Goal: Task Accomplishment & Management: Use online tool/utility

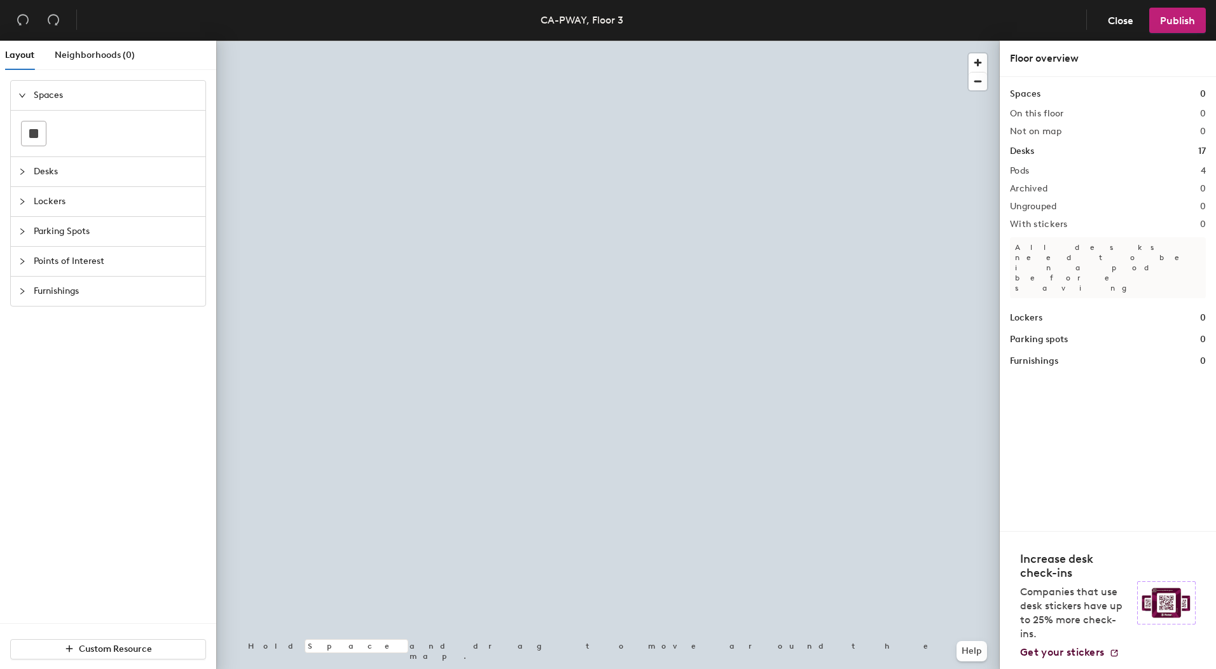
click at [565, 41] on div at bounding box center [607, 41] width 783 height 0
click at [591, 350] on span "Delete" at bounding box center [602, 353] width 45 height 22
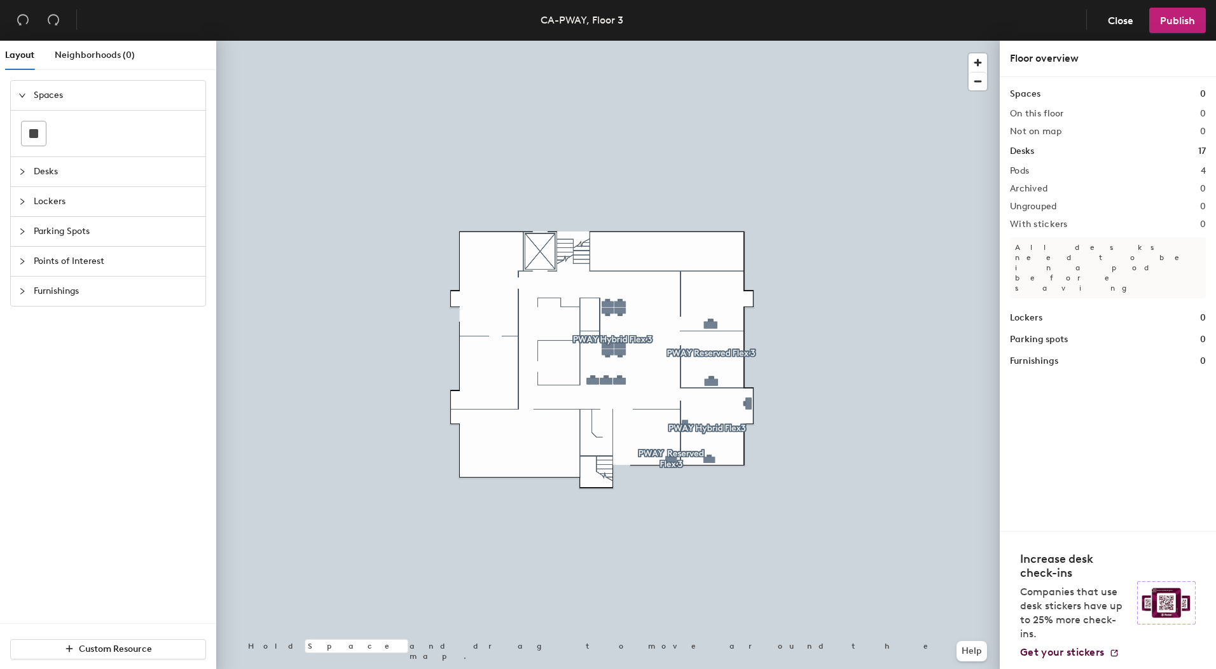
click at [62, 254] on span "Points of Interest" at bounding box center [116, 261] width 164 height 29
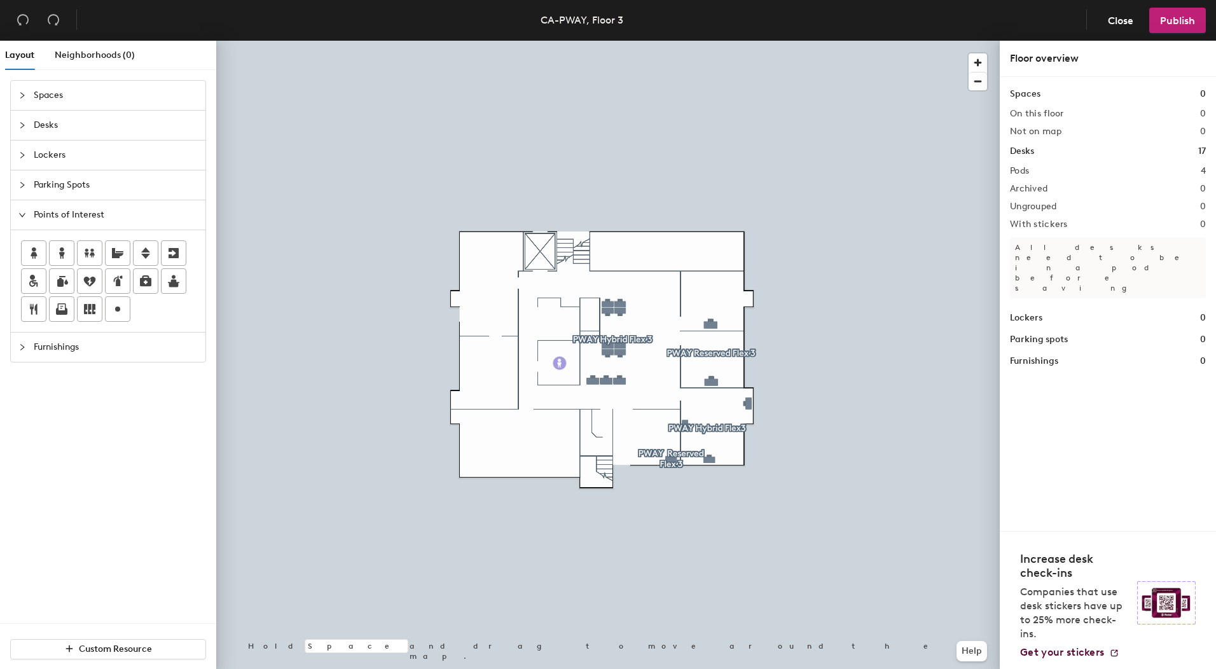
click at [559, 363] on div "Layout Neighborhoods (0) Spaces Desks Lockers Parking Spots Points of Interest …" at bounding box center [608, 357] width 1216 height 633
click at [559, 323] on div "Layout Neighborhoods (0) Spaces Desks Lockers Parking Spots Points of Interest …" at bounding box center [608, 357] width 1216 height 633
click at [596, 353] on span "Done" at bounding box center [606, 352] width 38 height 22
click at [540, 251] on div "Layout Neighborhoods (0) Spaces Desks Lockers Parking Spots Points of Interest …" at bounding box center [608, 357] width 1216 height 633
click at [551, 277] on span "Done" at bounding box center [564, 280] width 38 height 22
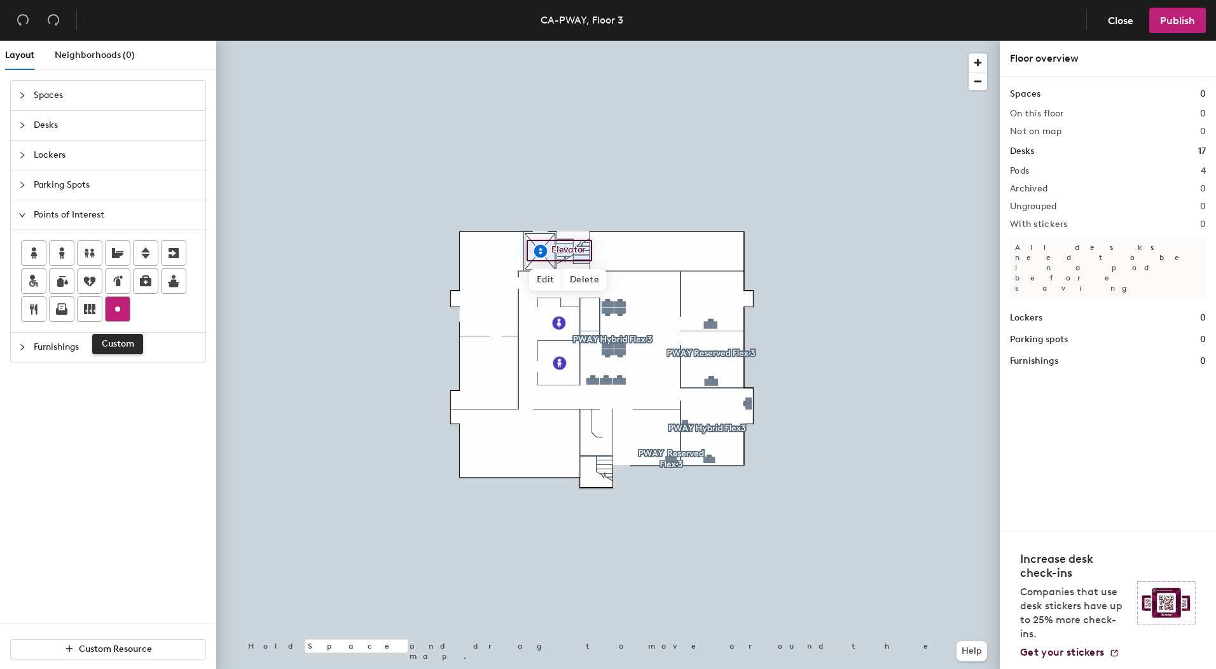
click at [121, 313] on icon at bounding box center [117, 308] width 15 height 15
click at [530, 237] on span "Done" at bounding box center [529, 233] width 38 height 22
click at [544, 233] on span "Delete" at bounding box center [551, 233] width 45 height 22
click at [1196, 22] on button "Publish" at bounding box center [1177, 20] width 57 height 25
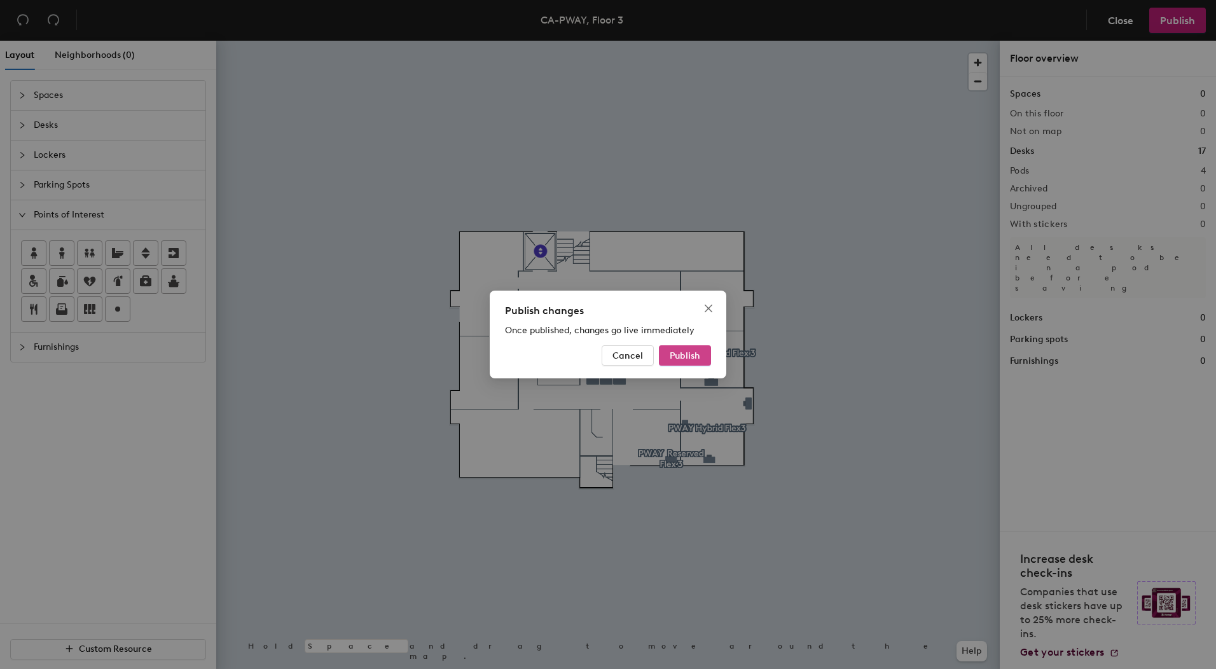
click at [687, 352] on span "Publish" at bounding box center [684, 355] width 31 height 11
